Goal: Task Accomplishment & Management: Use online tool/utility

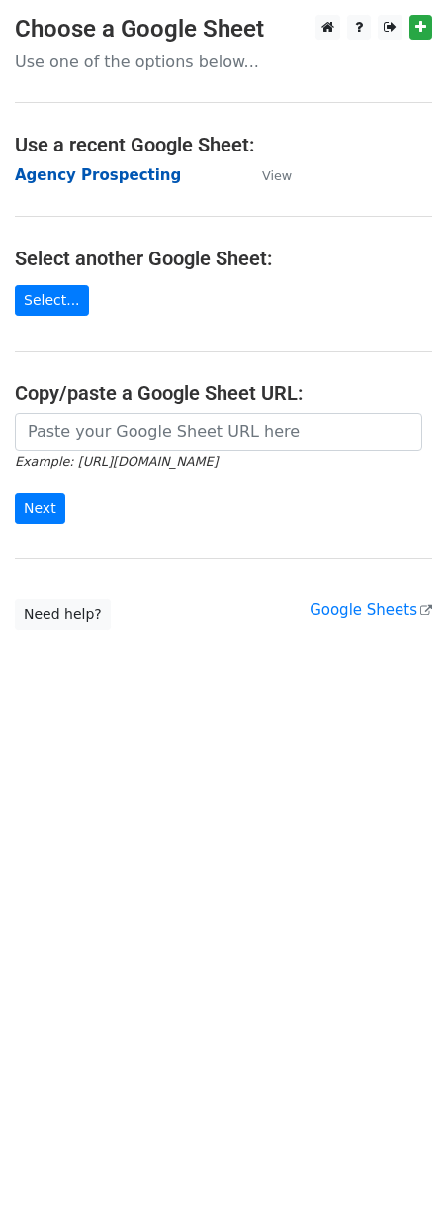
click at [65, 176] on strong "Agency Prospecting" at bounding box center [98, 175] width 166 height 18
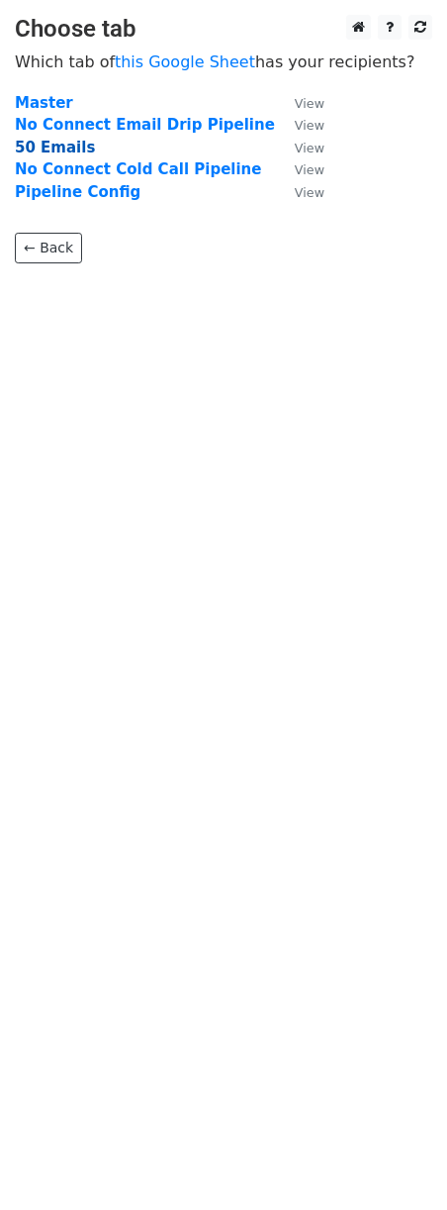
click at [30, 149] on strong "50 Emails" at bounding box center [55, 148] width 80 height 18
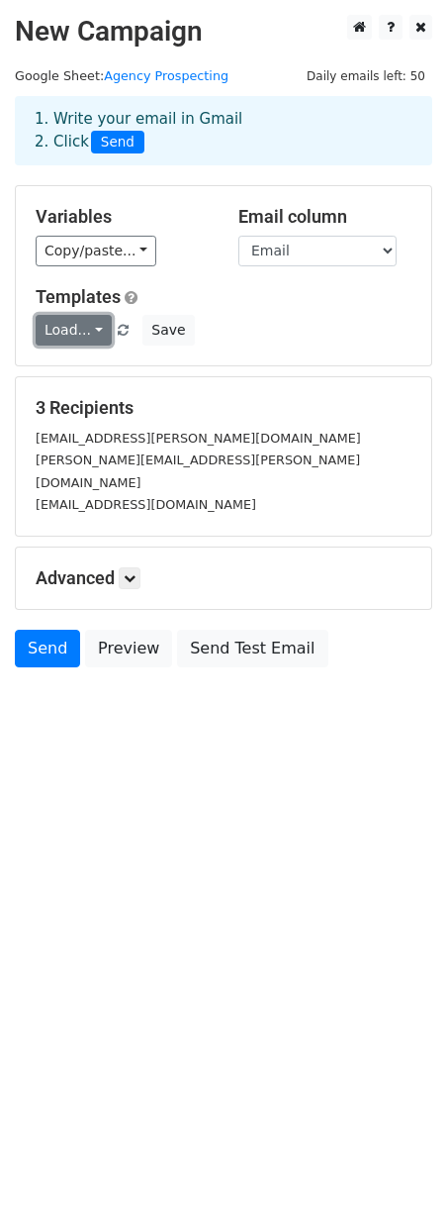
click at [87, 329] on link "Load..." at bounding box center [74, 330] width 76 height 31
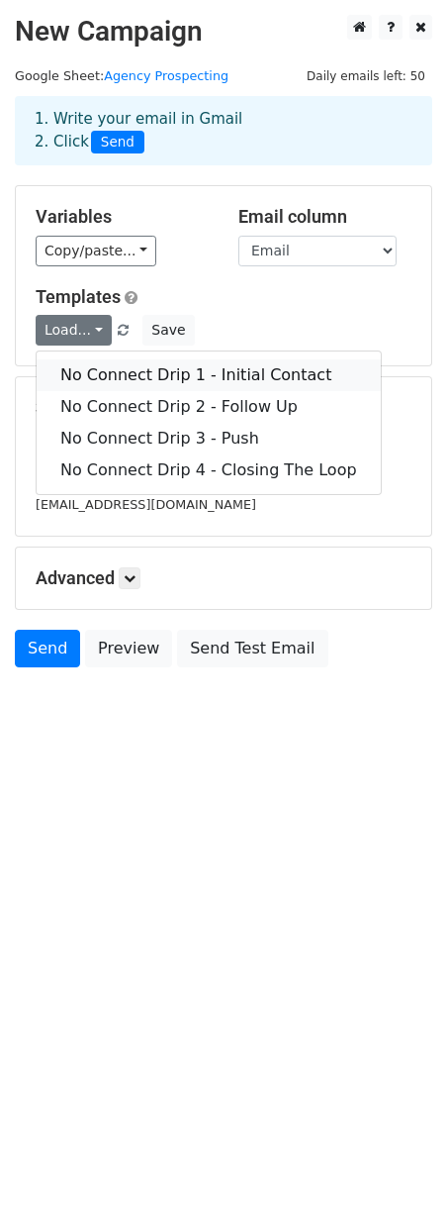
click at [92, 372] on link "No Connect Drip 1 - Initial Contact" at bounding box center [209, 375] width 344 height 32
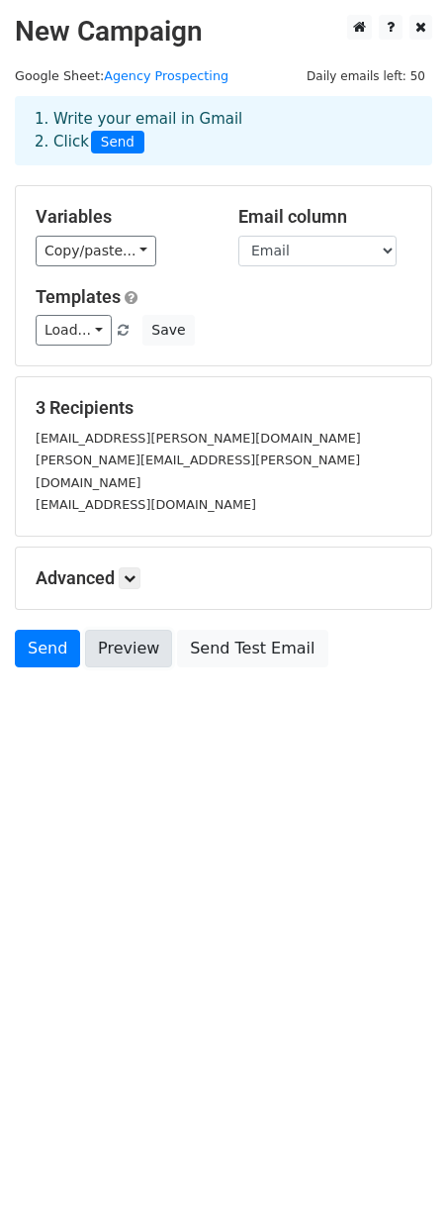
click at [116, 632] on link "Preview" at bounding box center [128, 649] width 87 height 38
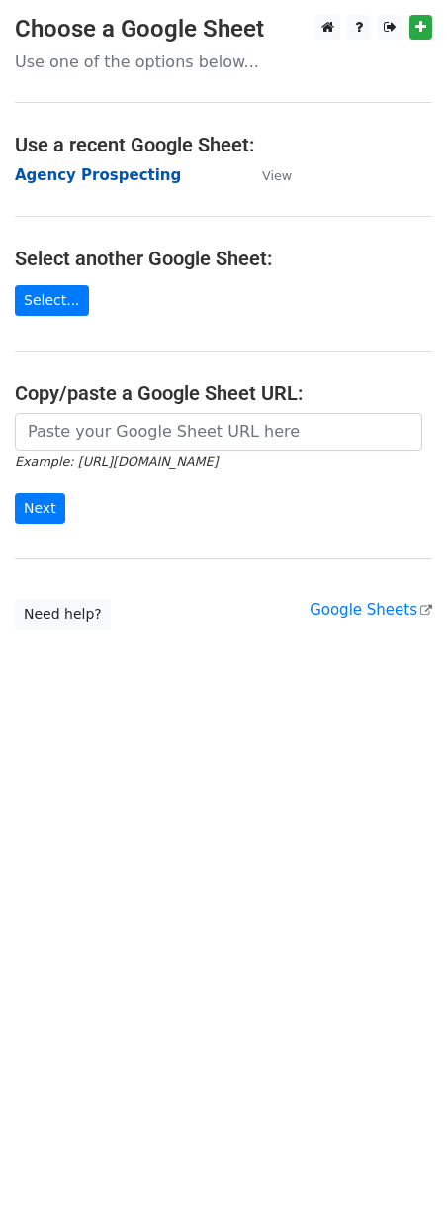
click at [74, 175] on strong "Agency Prospecting" at bounding box center [98, 175] width 166 height 18
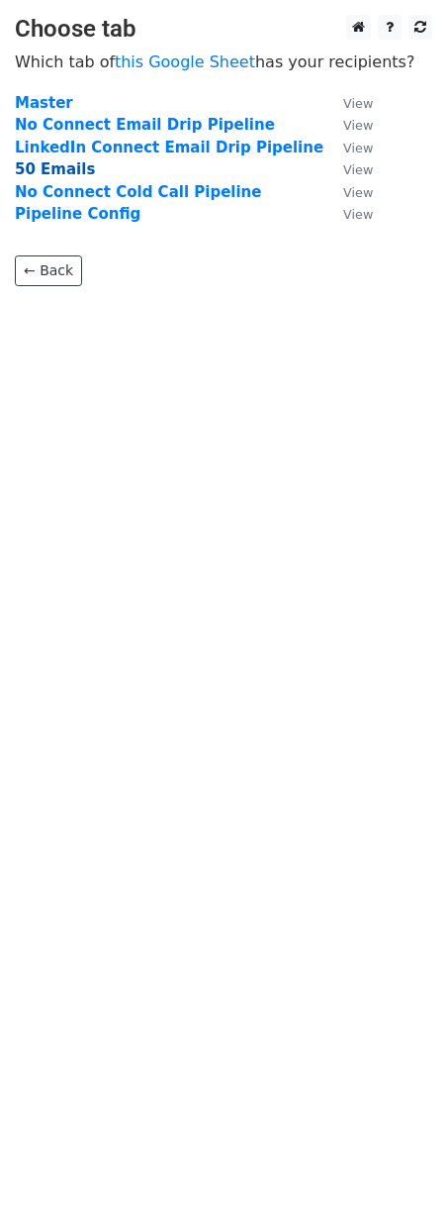
click at [59, 168] on strong "50 Emails" at bounding box center [55, 169] width 80 height 18
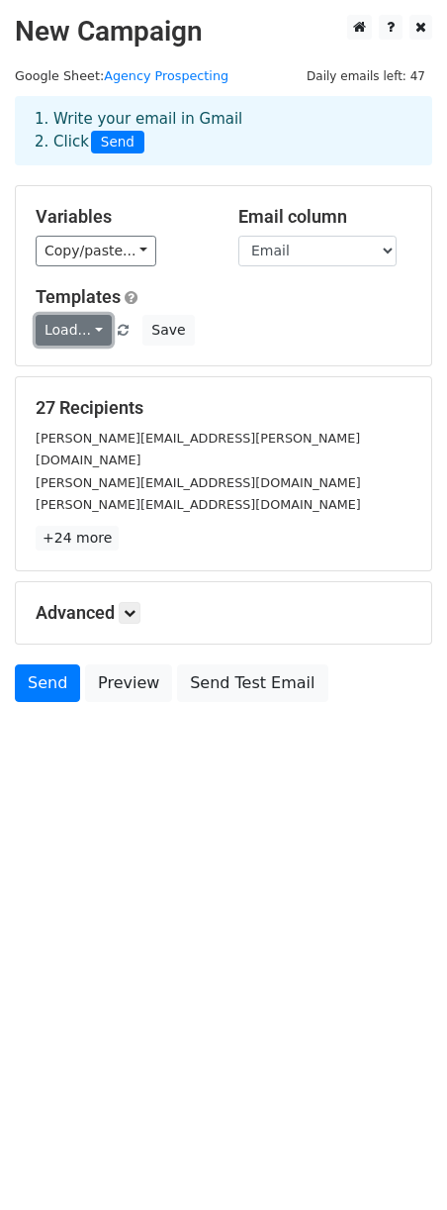
click at [70, 335] on link "Load..." at bounding box center [74, 330] width 76 height 31
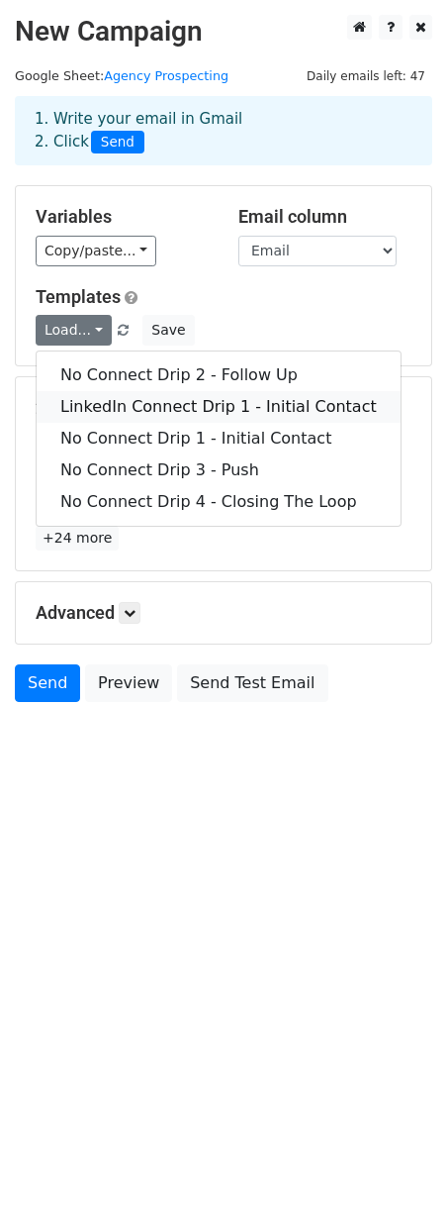
click at [101, 406] on link "LinkedIn Connect Drip 1 - Initial Contact" at bounding box center [219, 407] width 364 height 32
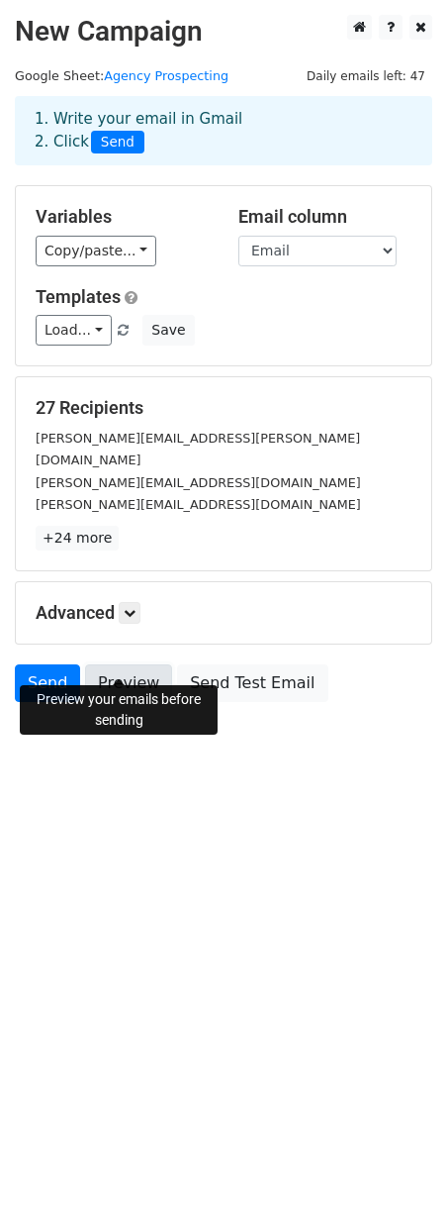
click at [129, 664] on link "Preview" at bounding box center [128, 683] width 87 height 38
